Goal: Navigation & Orientation: Find specific page/section

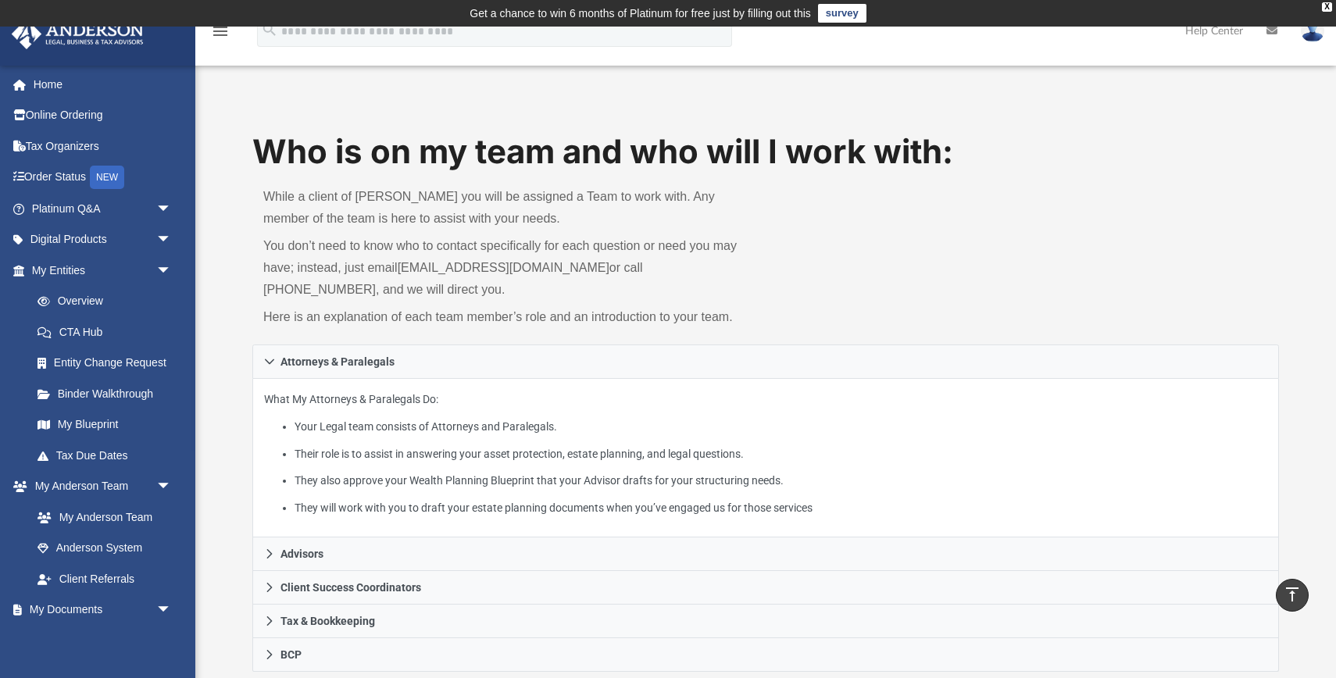
scroll to position [844, 0]
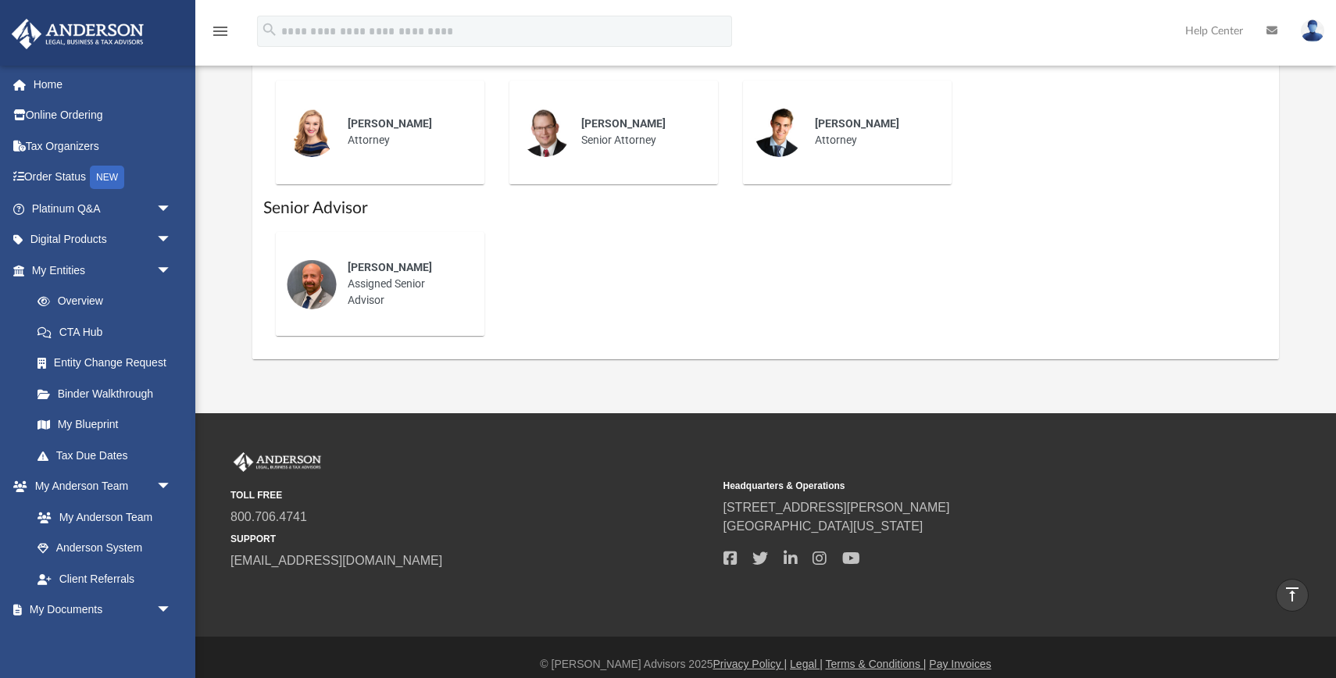
click at [1214, 34] on link "Help Center" at bounding box center [1214, 31] width 81 height 62
click at [1220, 34] on link "Help Center" at bounding box center [1214, 31] width 81 height 62
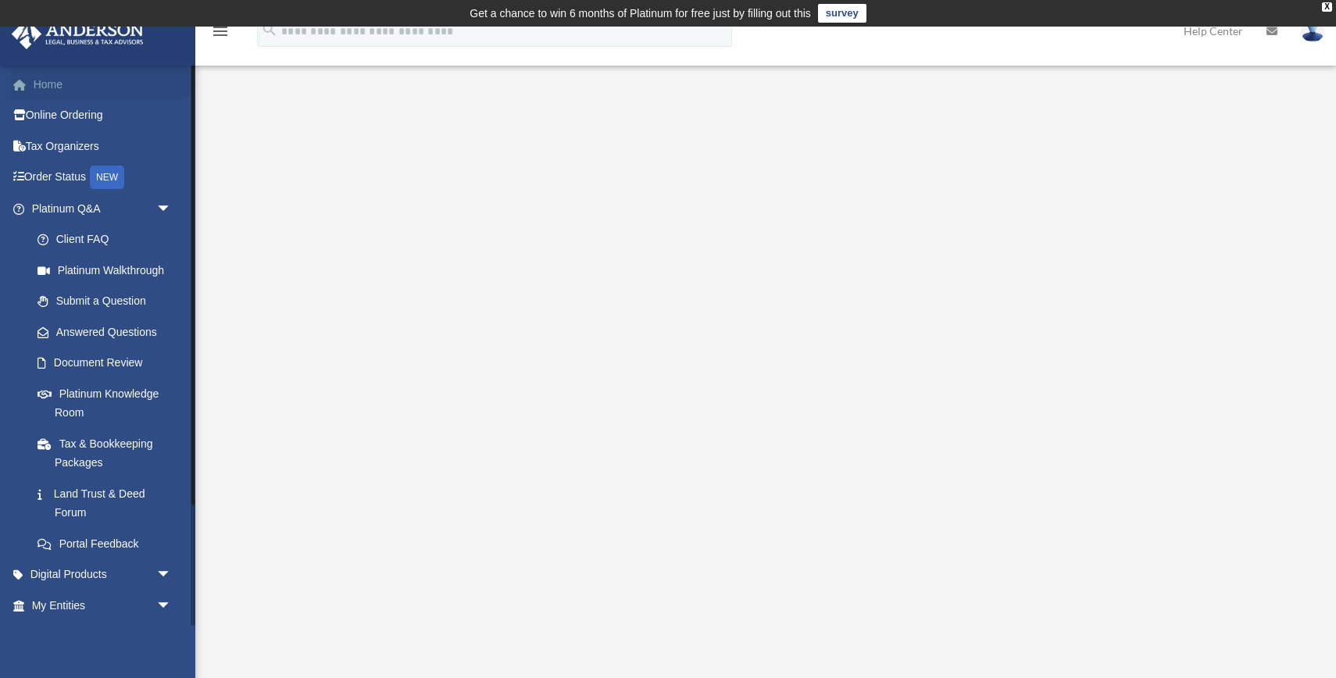
click at [59, 87] on link "Home" at bounding box center [103, 84] width 184 height 31
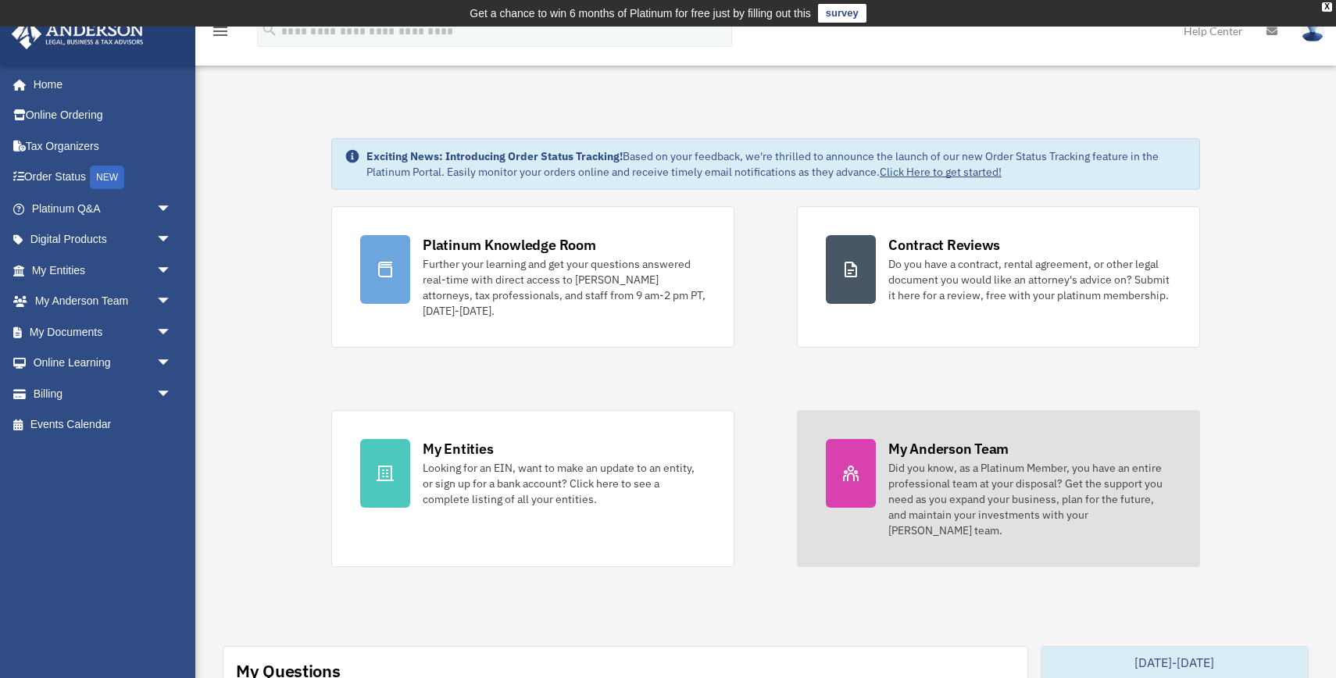
click at [860, 488] on div at bounding box center [851, 473] width 50 height 69
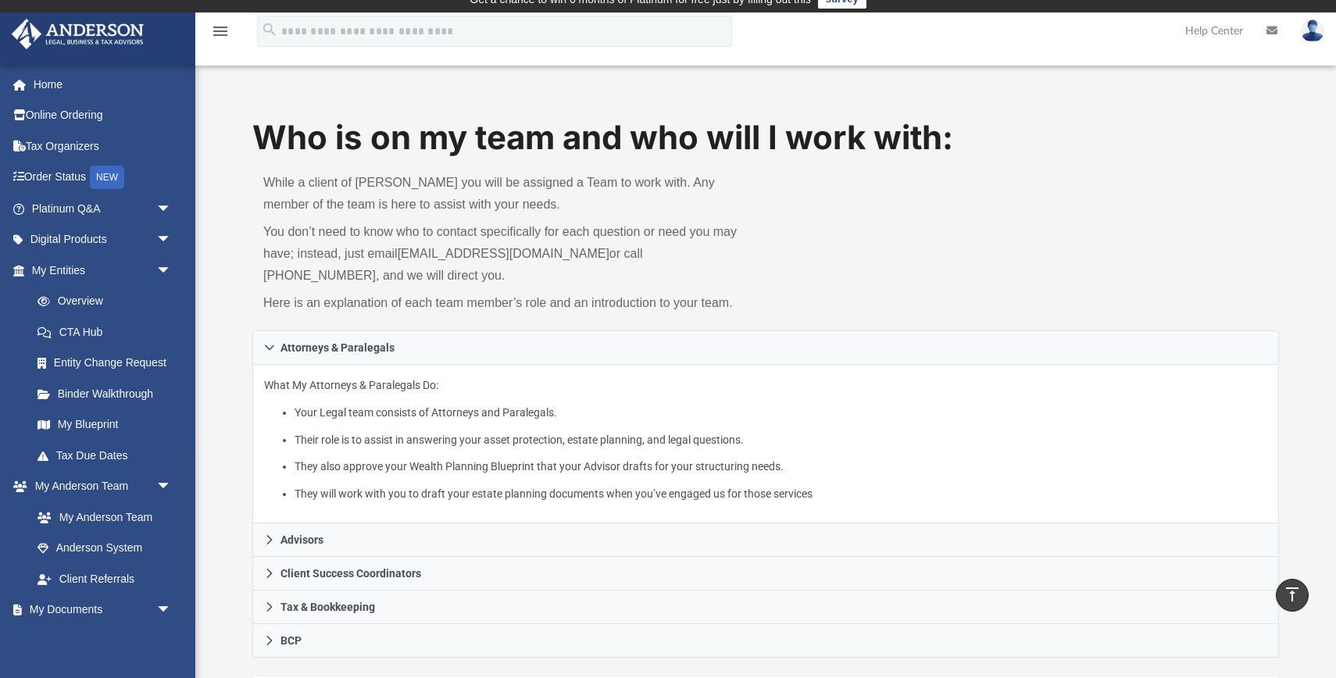
scroll to position [12, 0]
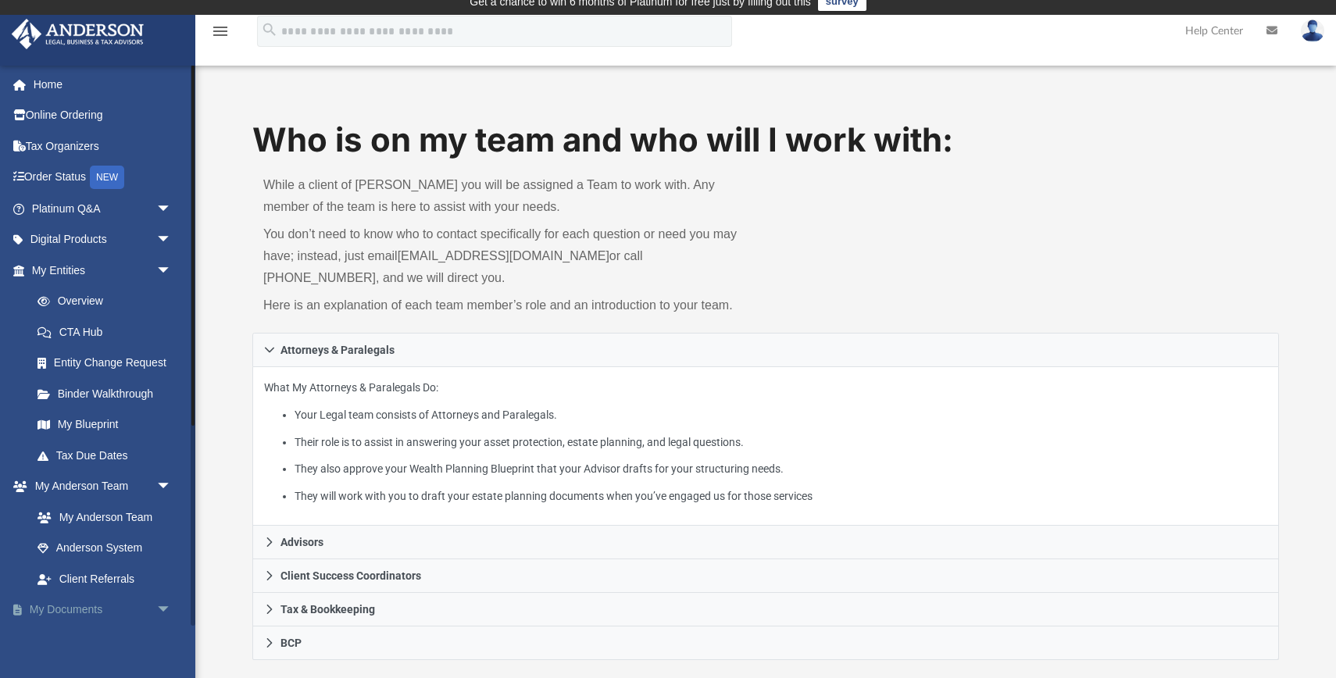
click at [88, 613] on link "My Documents arrow_drop_down" at bounding box center [103, 610] width 184 height 31
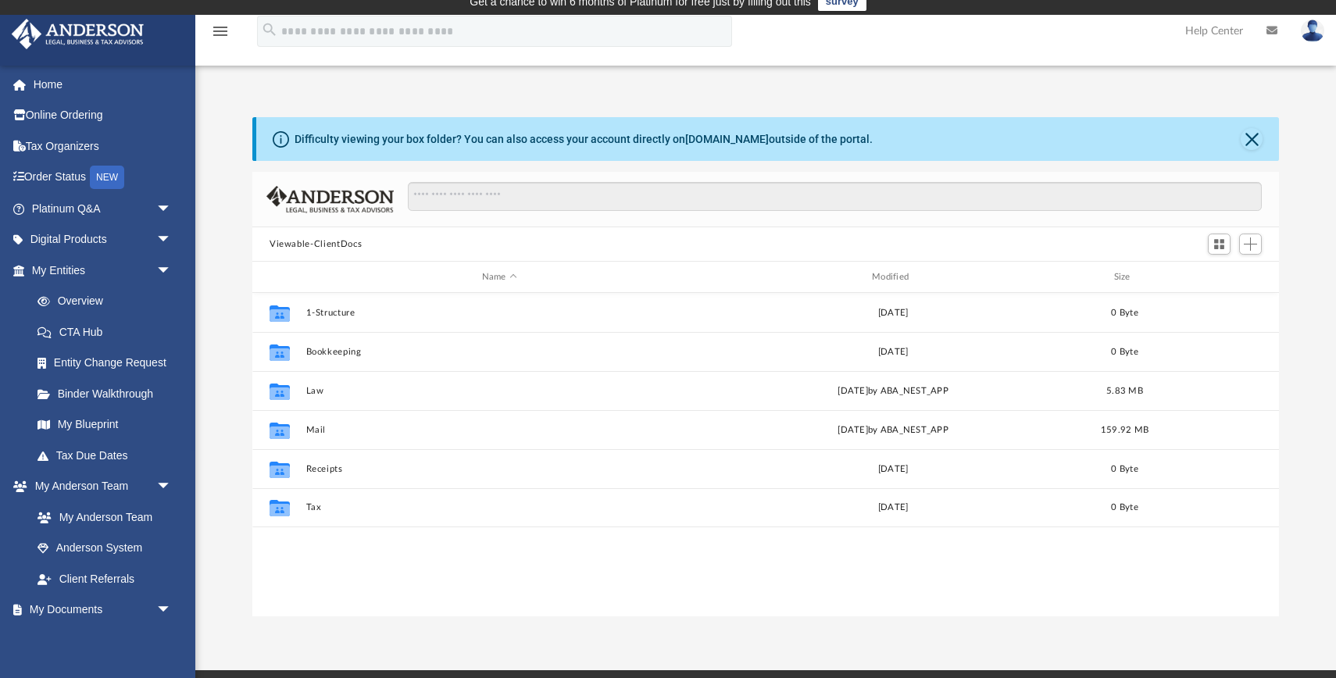
scroll to position [355, 1027]
click at [55, 80] on link "Home" at bounding box center [103, 84] width 184 height 31
click at [95, 118] on link "Online Ordering" at bounding box center [103, 115] width 184 height 31
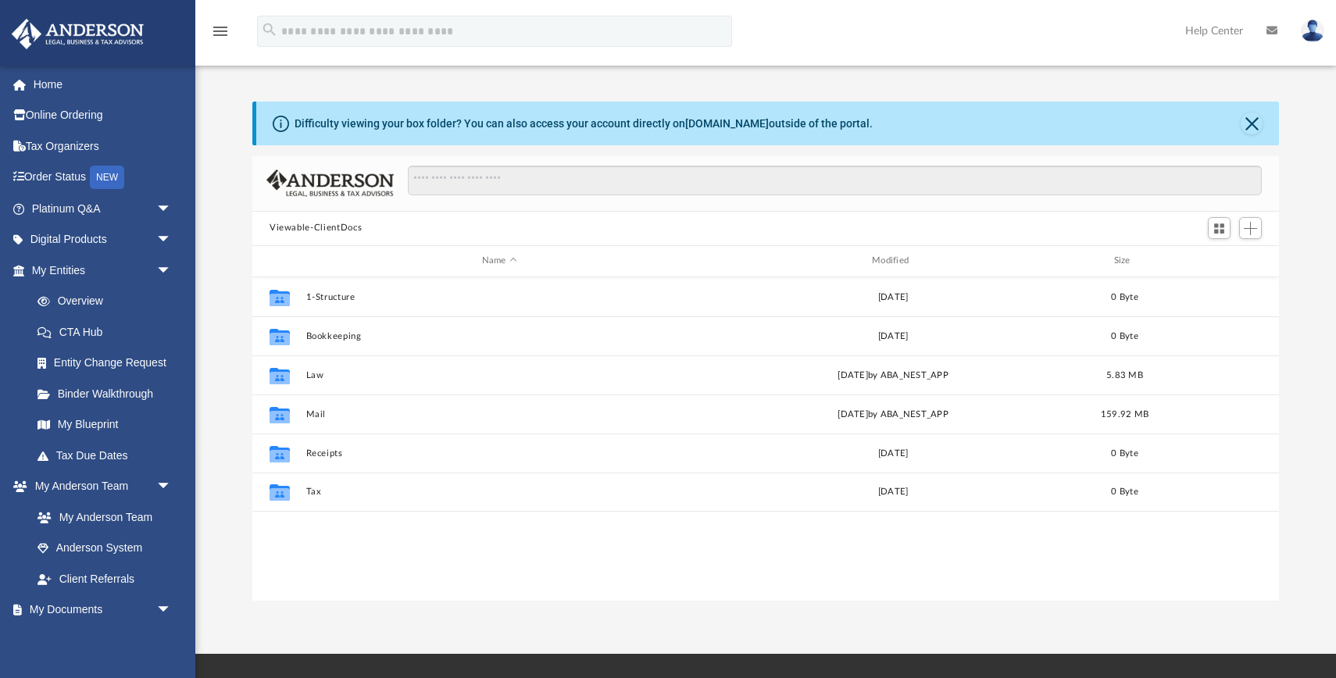
scroll to position [30, 0]
